Goal: Contribute content: Add original content to the website for others to see

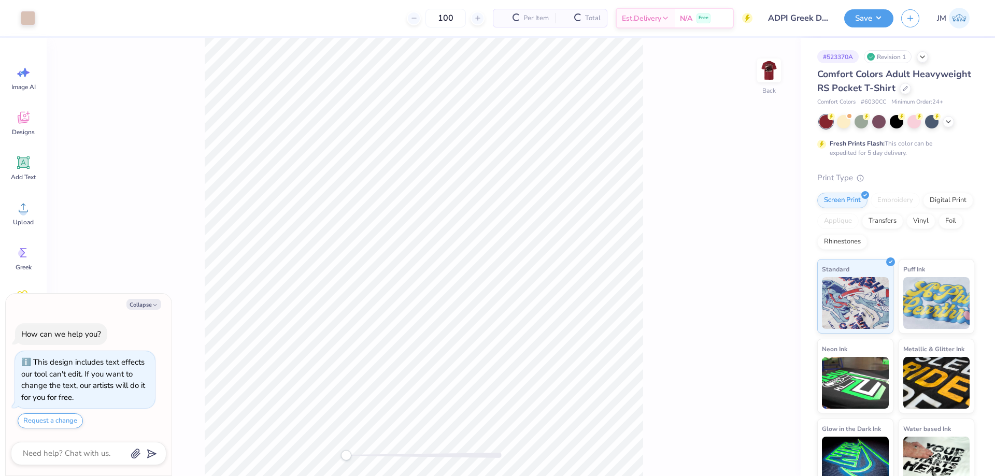
type textarea "x"
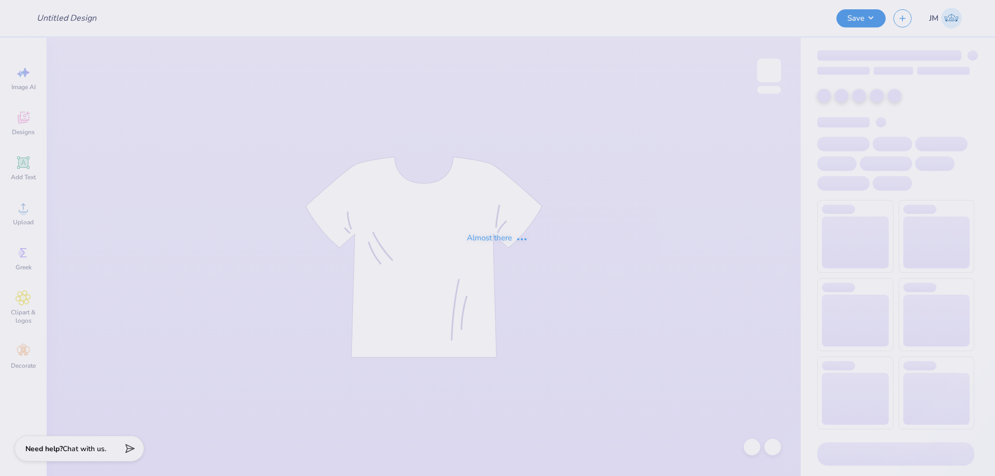
type input "ADPI Greek Day"
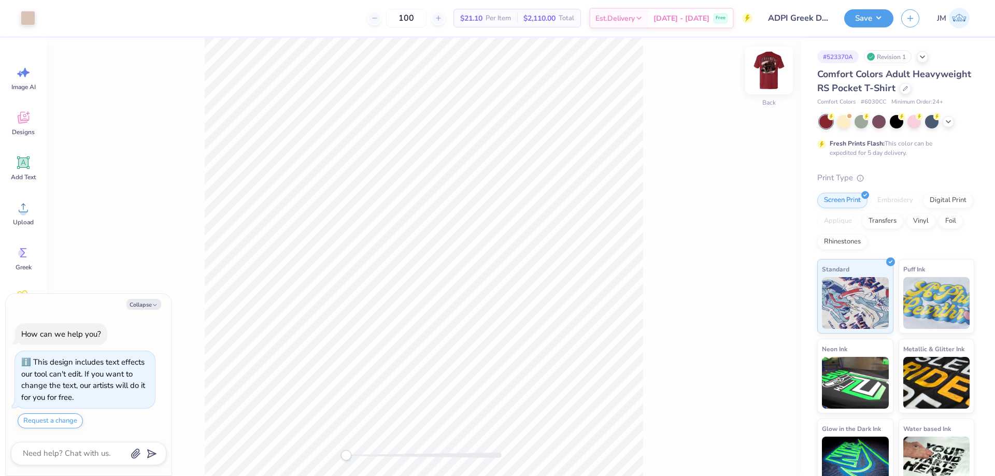
click at [773, 65] on img at bounding box center [769, 70] width 41 height 41
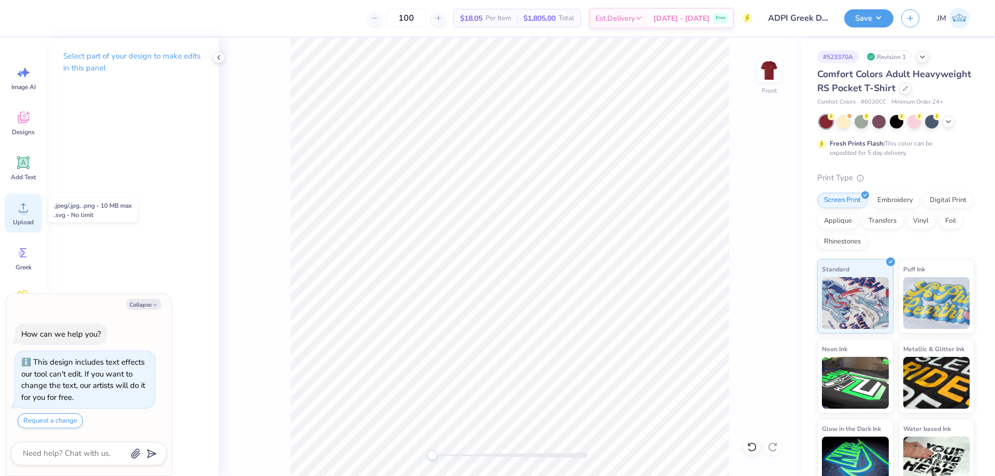
click at [21, 205] on icon at bounding box center [24, 208] width 16 height 16
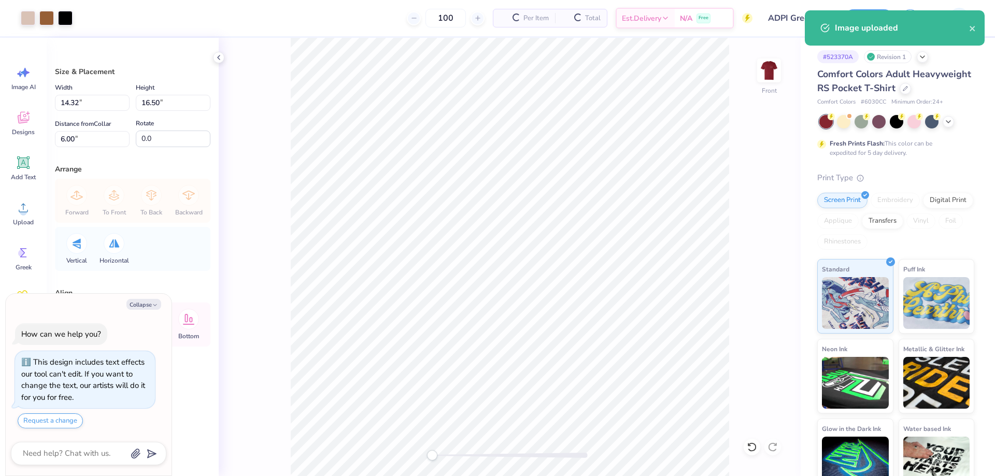
type textarea "x"
click at [94, 103] on input "14.32" at bounding box center [92, 103] width 75 height 16
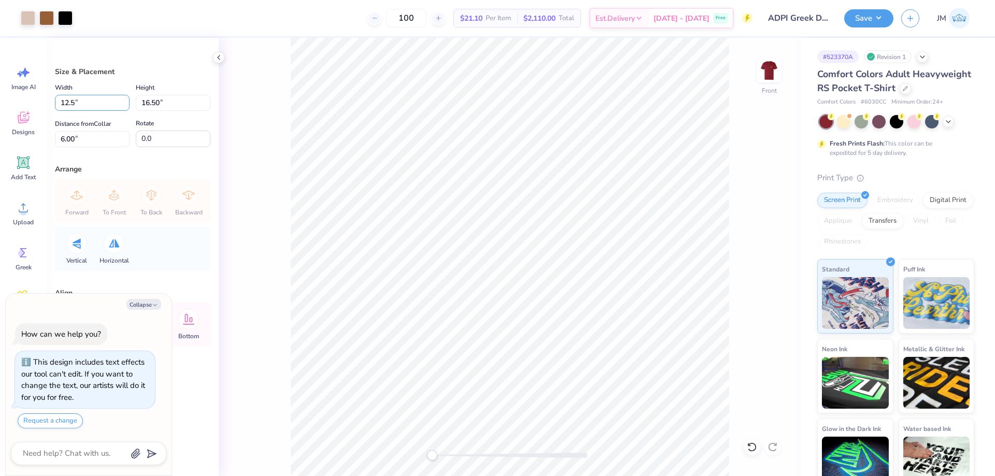
type input "12.5"
type textarea "x"
type input "12.50"
type input "14.40"
click at [80, 145] on input "7.05" at bounding box center [92, 139] width 75 height 16
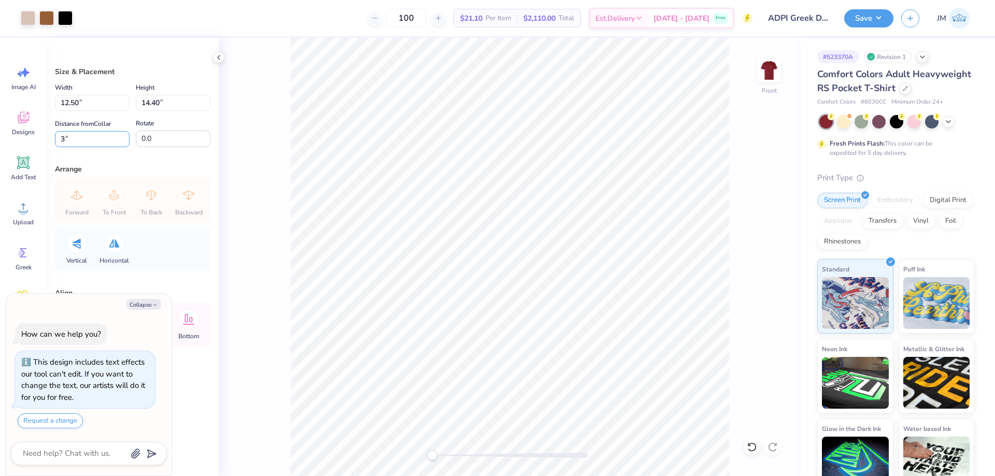
type input "3"
click at [878, 16] on button "Save" at bounding box center [868, 17] width 49 height 18
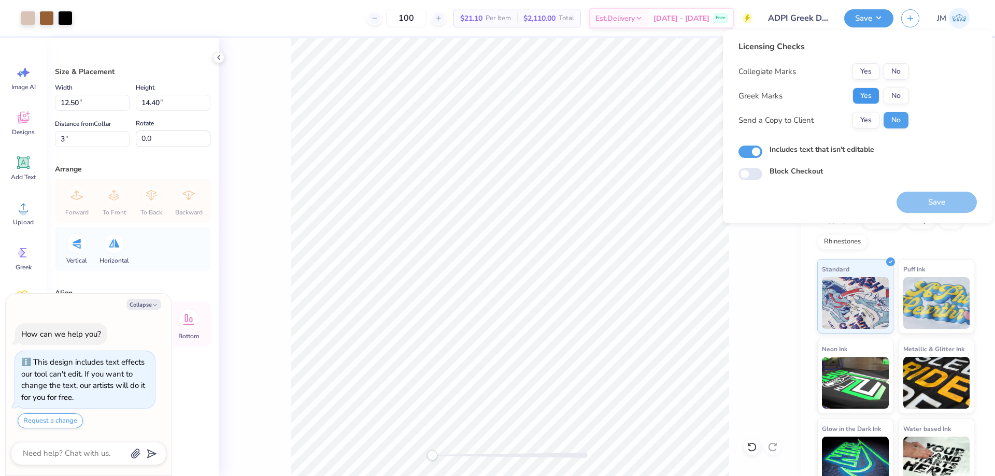
click at [870, 98] on button "Yes" at bounding box center [866, 96] width 27 height 17
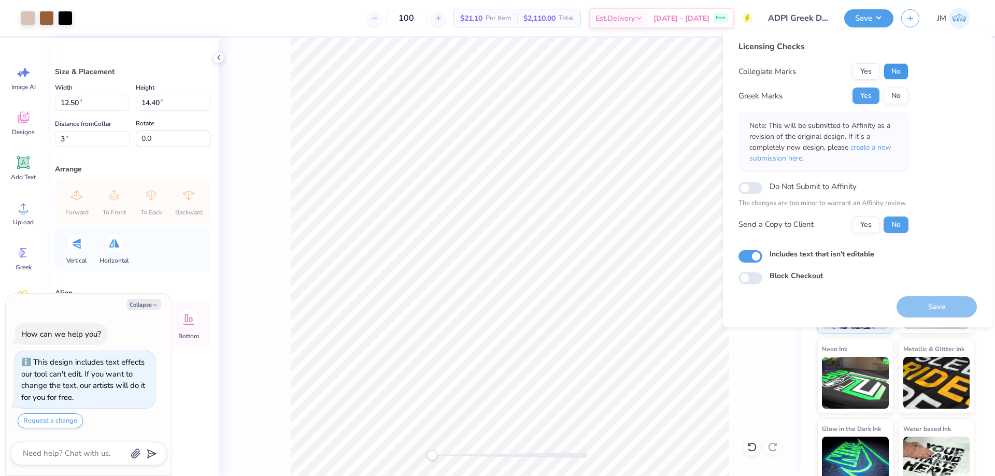
click at [895, 73] on button "No" at bounding box center [896, 71] width 25 height 17
click at [884, 142] on p "Note: This will be submitted to Affinity as a revision of the original design. …" at bounding box center [824, 142] width 148 height 44
click at [883, 150] on span "create a new submission here" at bounding box center [821, 153] width 142 height 21
type textarea "x"
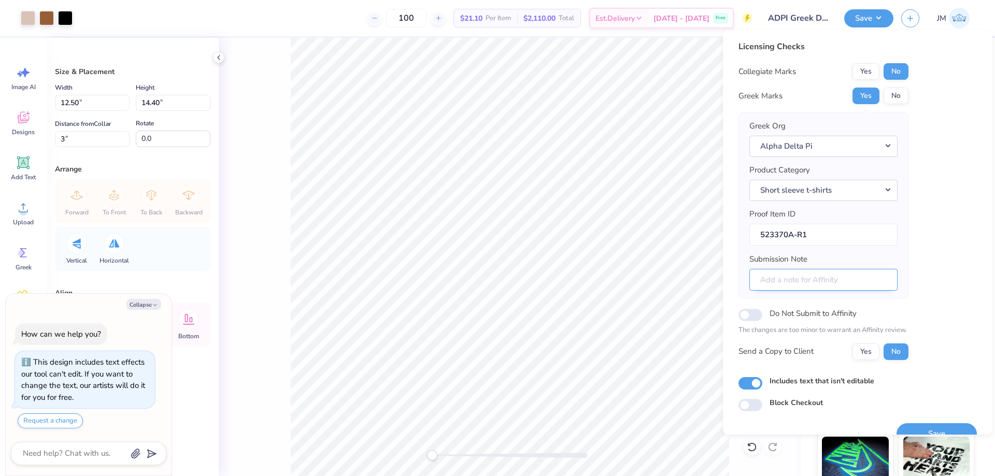
click at [817, 280] on input "Submission Note" at bounding box center [824, 280] width 148 height 22
type input "T"
type textarea "x"
type input "Th"
type textarea "x"
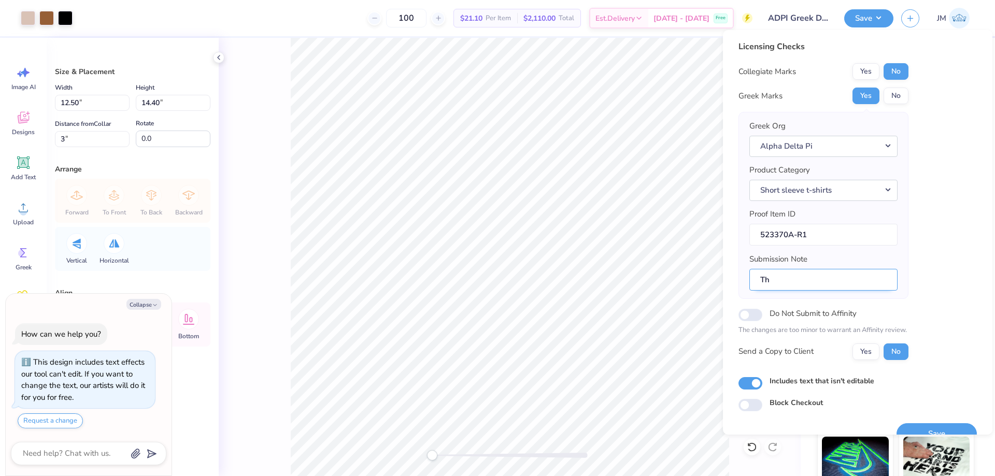
type input "The"
type textarea "x"
type input "Thet"
type textarea "x"
type input "Theta"
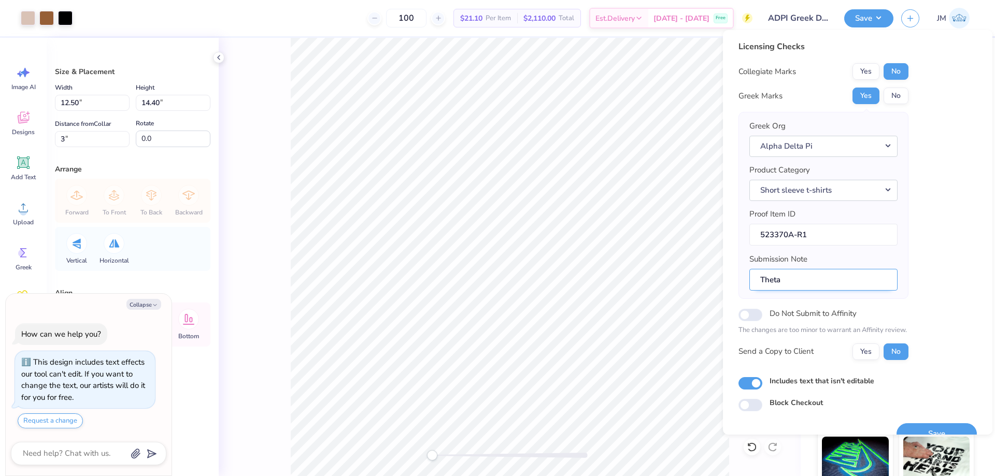
type textarea "x"
type input "Theta"
type textarea "x"
type input "Theta S"
type textarea "x"
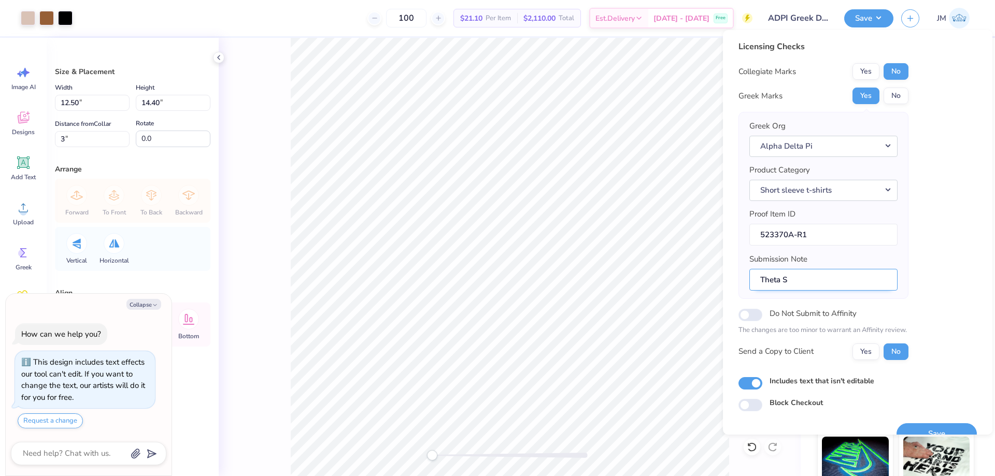
type input "Theta So"
type textarea "x"
type input "Theta Sog"
type textarea "x"
type input "Theta So"
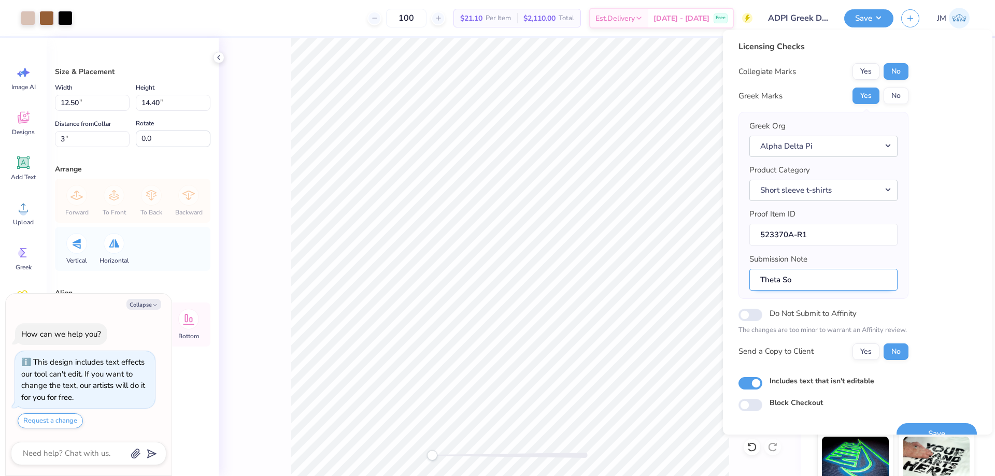
type textarea "x"
type input "Theta S"
type textarea "x"
type input "Theta Si"
type textarea "x"
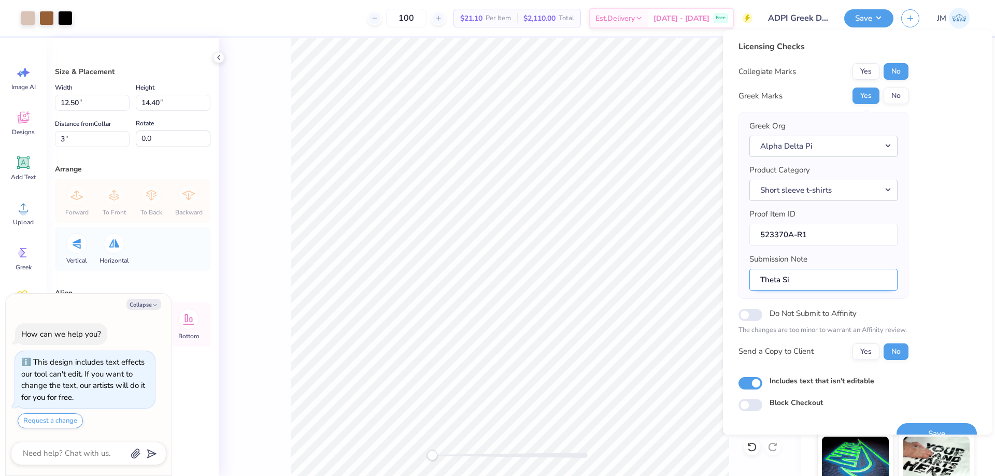
type input "Theta Sig"
type textarea "x"
type input "Theta Sigm"
type textarea "x"
type input "Theta Sigma"
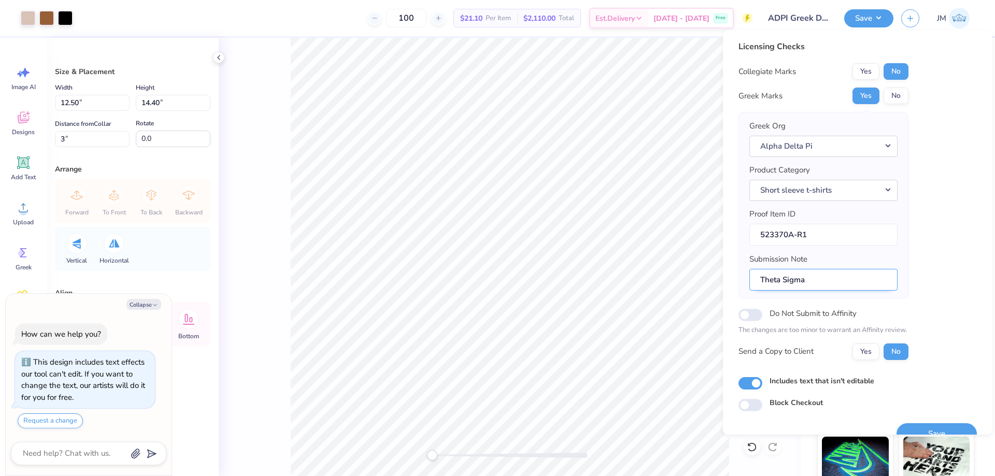
type textarea "x"
type input "Theta Sigma,"
type textarea "x"
type input "Theta Sigma,"
type textarea "x"
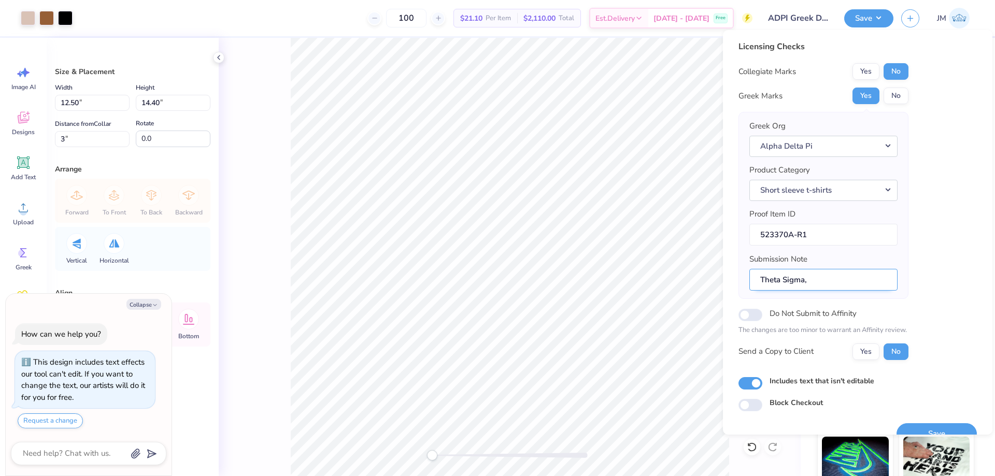
type input "Theta Sigma, G"
type textarea "x"
type input "Theta Sigma, Gr"
type textarea "x"
type input "Theta Sigma, Gre"
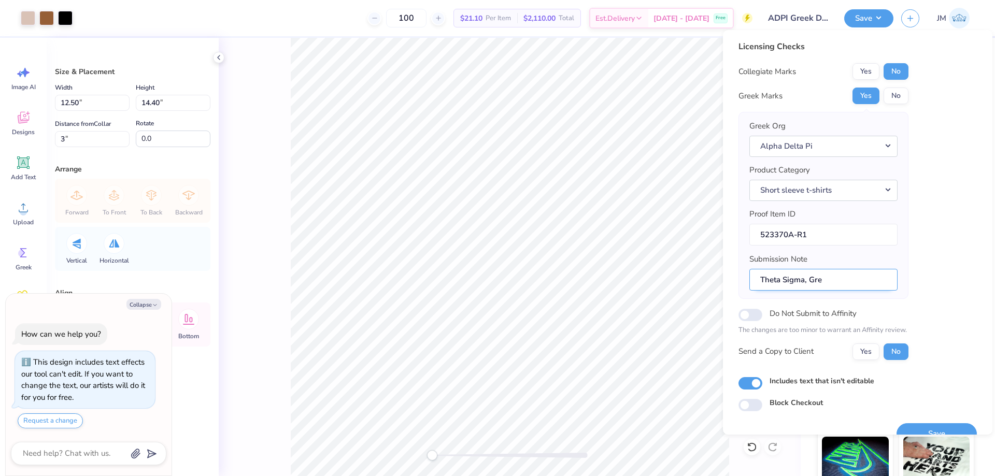
type textarea "x"
type input "Theta Sigma, Gree"
type textarea "x"
type input "Theta Sigma, Greek"
type textarea "x"
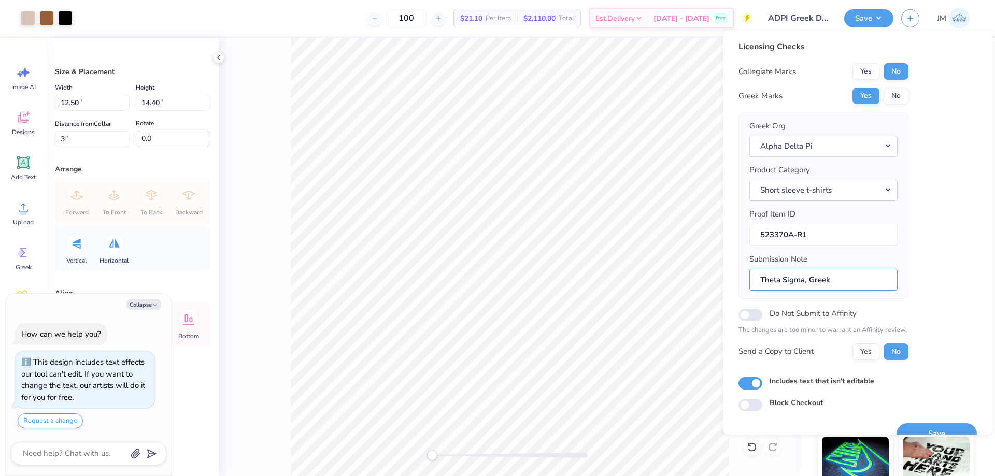
type input "Theta Sigma, Greek"
type textarea "x"
type input "Theta Sigma, Greek D"
type textarea "x"
type input "Theta Sigma, Greek Da"
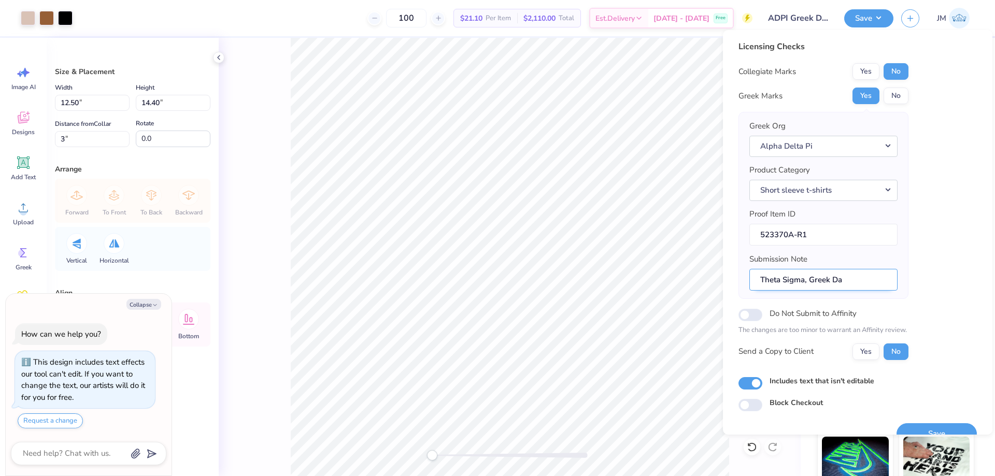
type textarea "x"
type input "Theta Sigma, Greek Day"
type textarea "x"
type input "Theta Sigma, Greek Day"
click at [934, 430] on button "Save" at bounding box center [937, 434] width 80 height 21
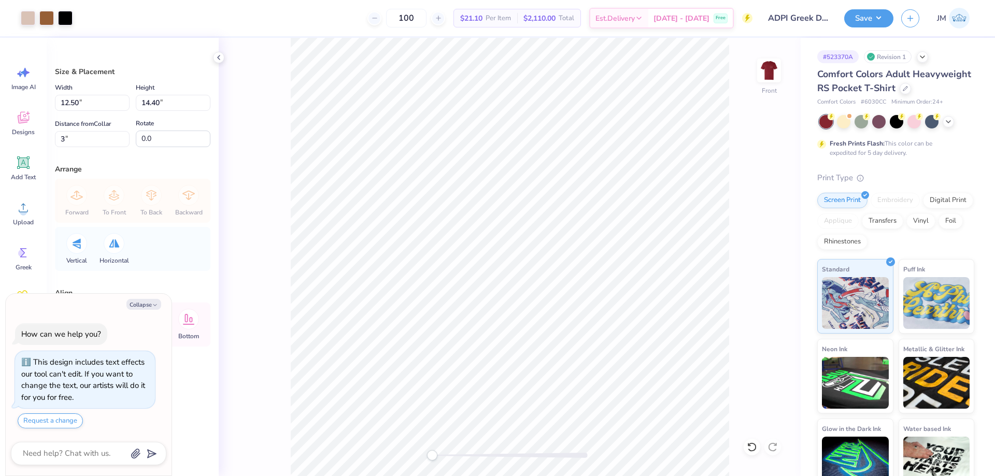
type textarea "x"
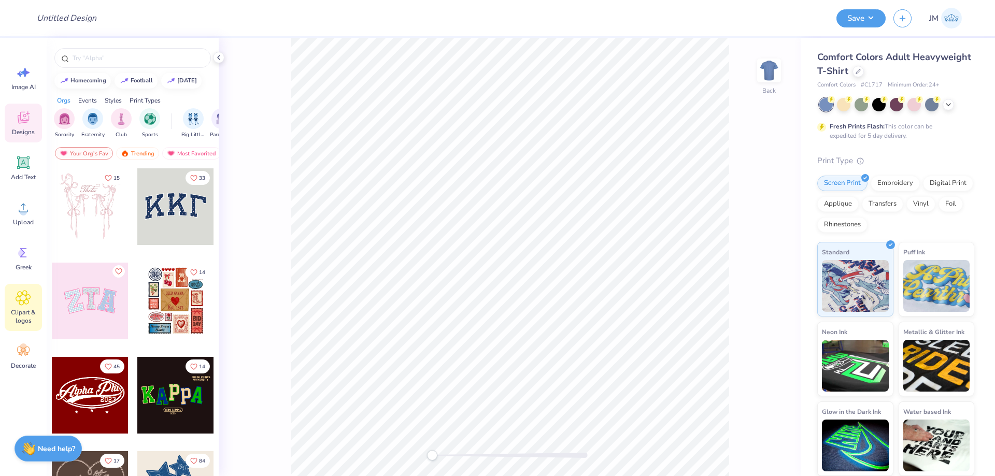
click at [23, 312] on span "Clipart & logos" at bounding box center [23, 316] width 34 height 17
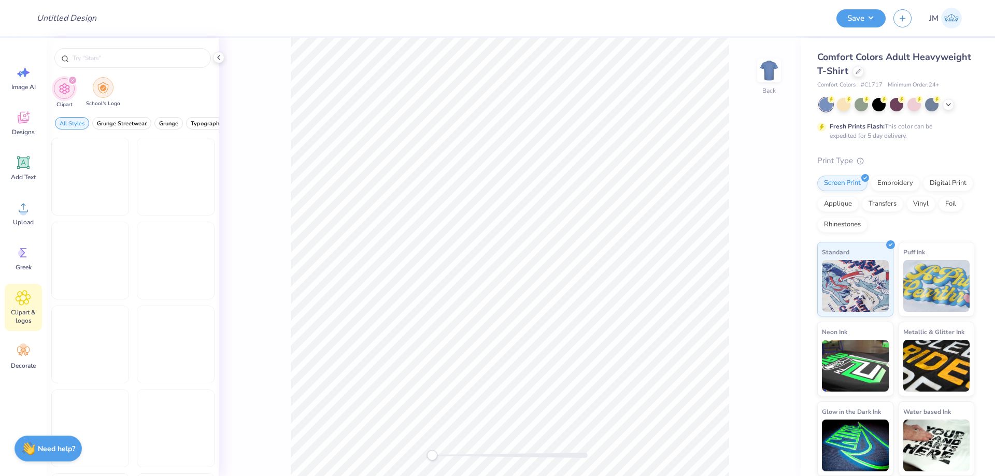
click at [100, 91] on img "filter for School's Logo" at bounding box center [102, 88] width 11 height 12
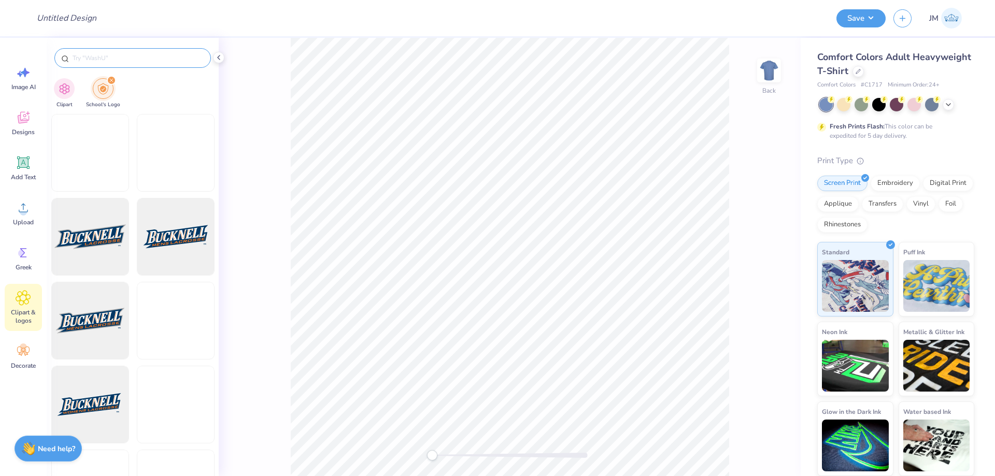
click at [107, 61] on input "text" at bounding box center [138, 58] width 133 height 10
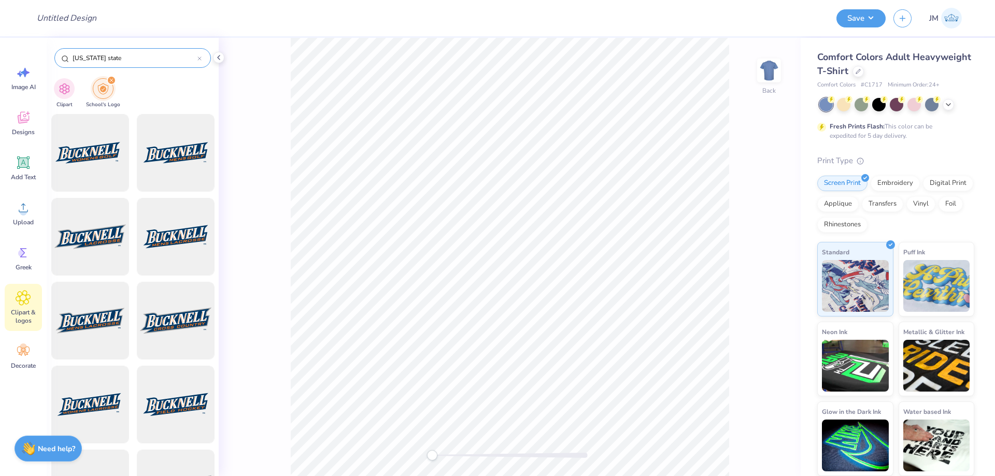
type input "florida state"
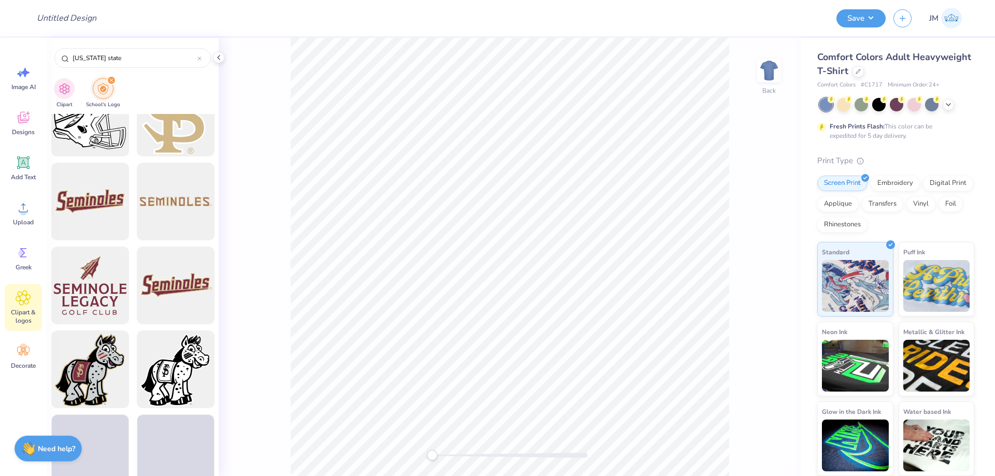
scroll to position [1485, 0]
